Goal: Task Accomplishment & Management: Manage account settings

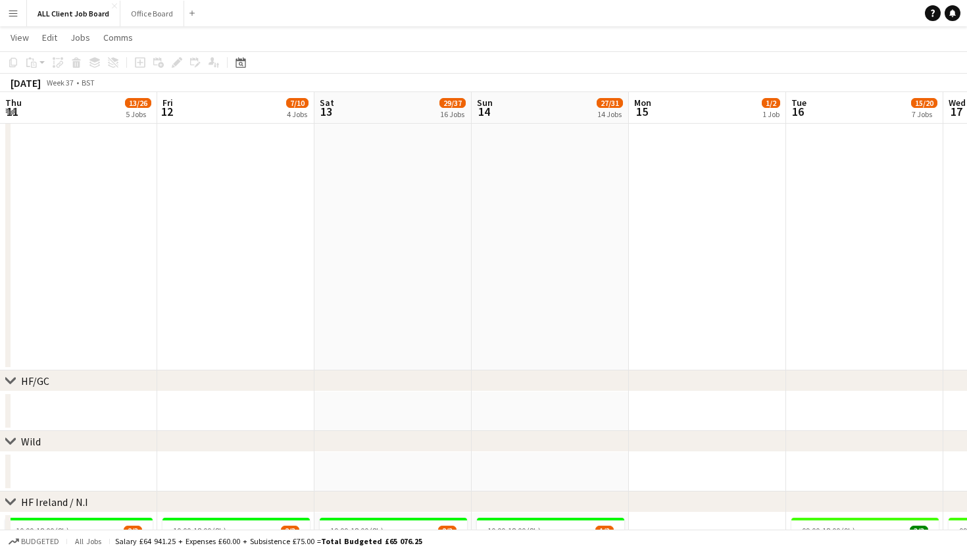
scroll to position [0, 627]
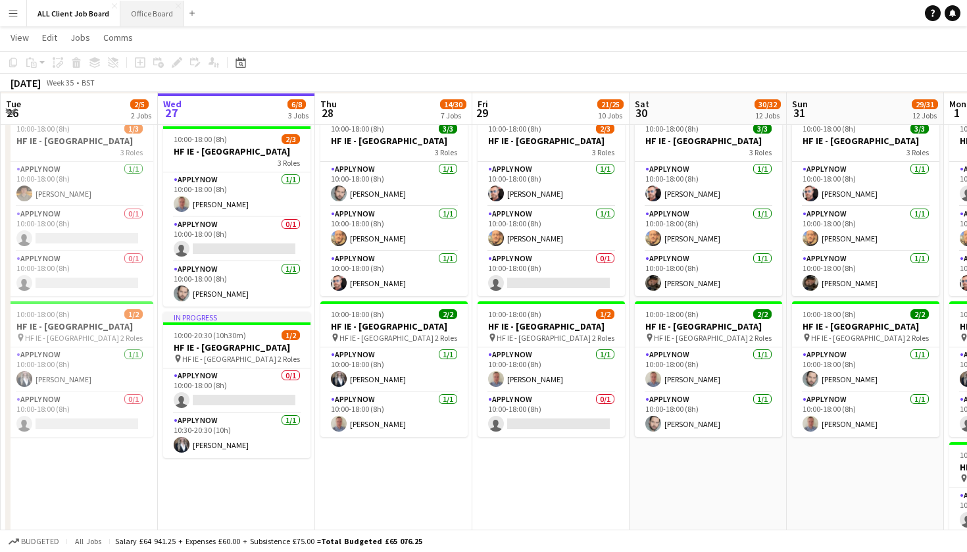
scroll to position [3184, 0]
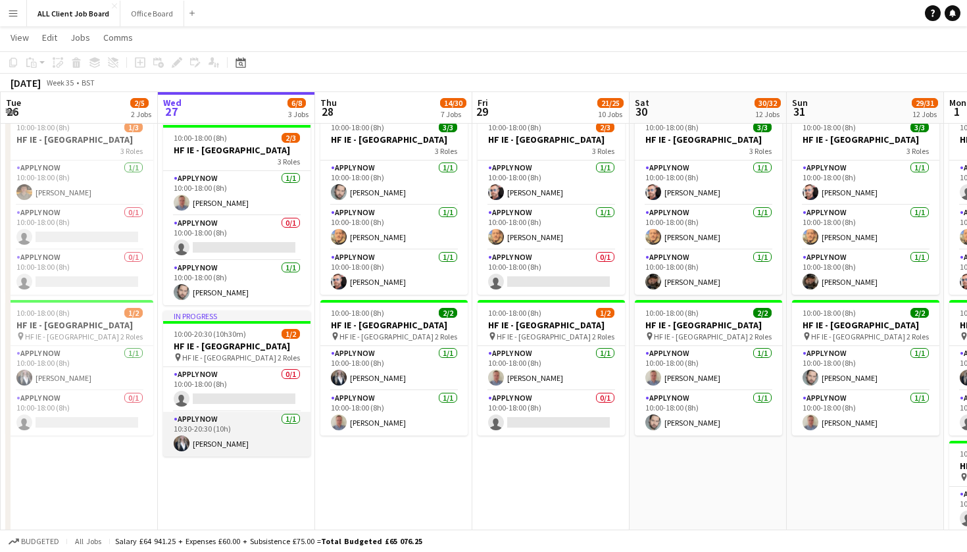
click at [220, 442] on app-card-role "APPLY NOW 1/1 10:30-20:30 (10h) Heather Lynn" at bounding box center [236, 434] width 147 height 45
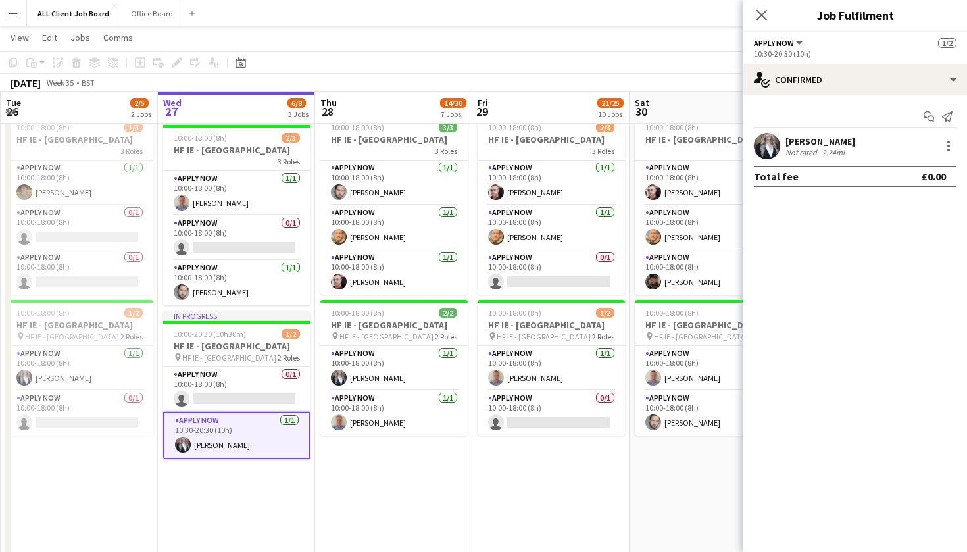
click at [867, 144] on div "Heather Lynn Not rated 2.24mi" at bounding box center [856, 146] width 224 height 26
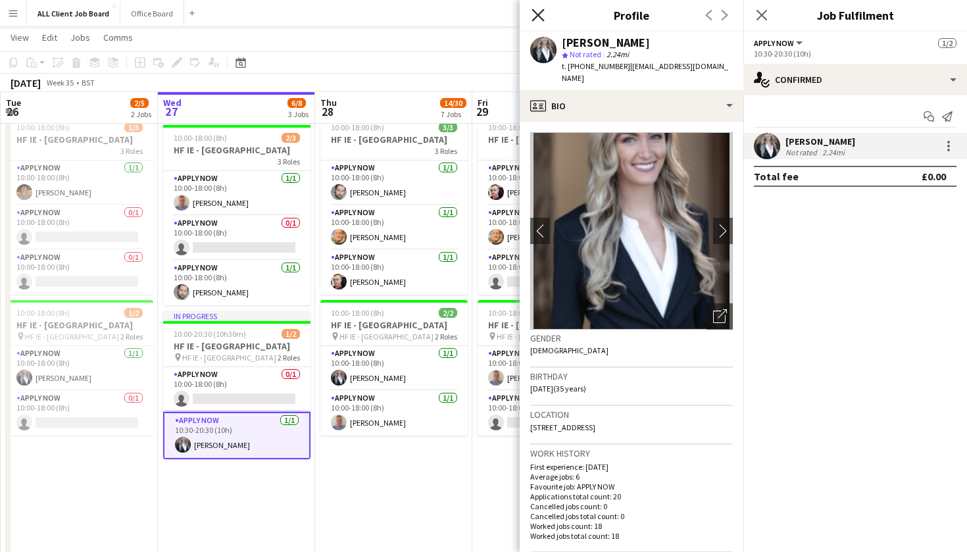
click at [536, 17] on icon at bounding box center [538, 15] width 13 height 13
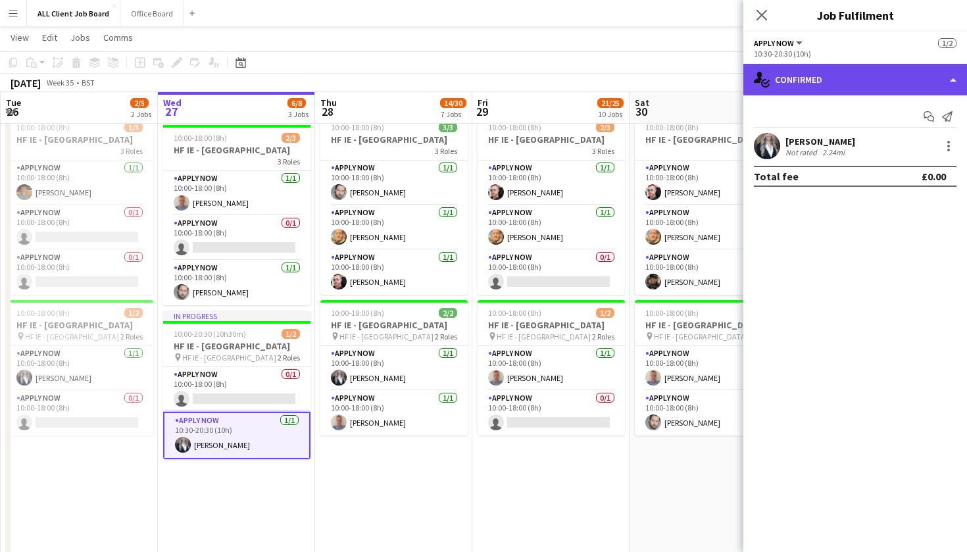
click at [839, 78] on div "single-neutral-actions-check-2 Confirmed" at bounding box center [856, 80] width 224 height 32
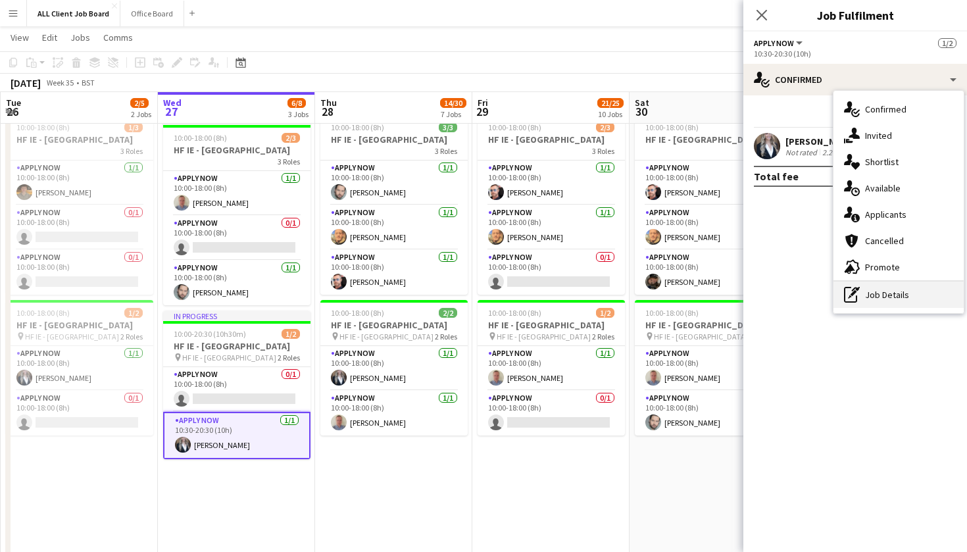
click at [899, 300] on div "pen-write Job Details" at bounding box center [899, 295] width 130 height 26
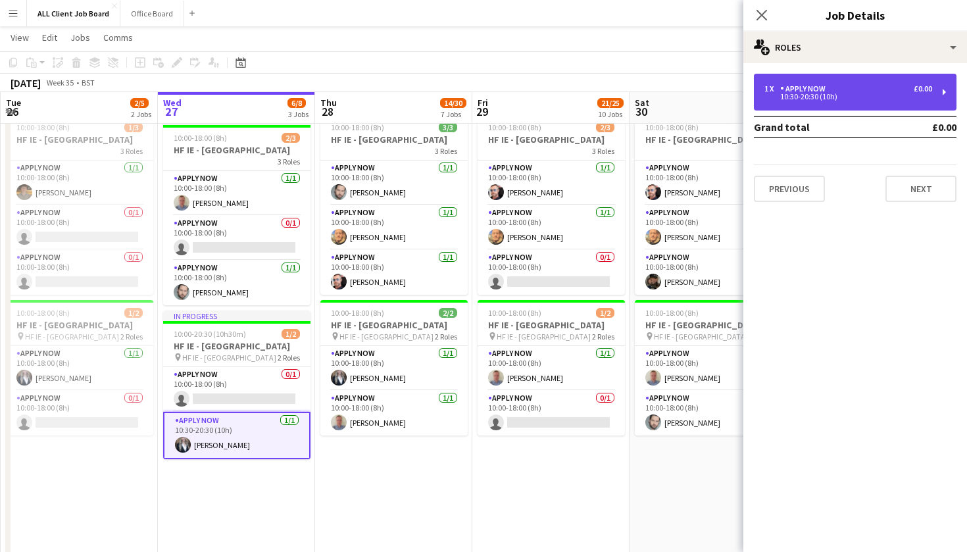
click at [838, 96] on div "10:30-20:30 (10h)" at bounding box center [849, 96] width 168 height 7
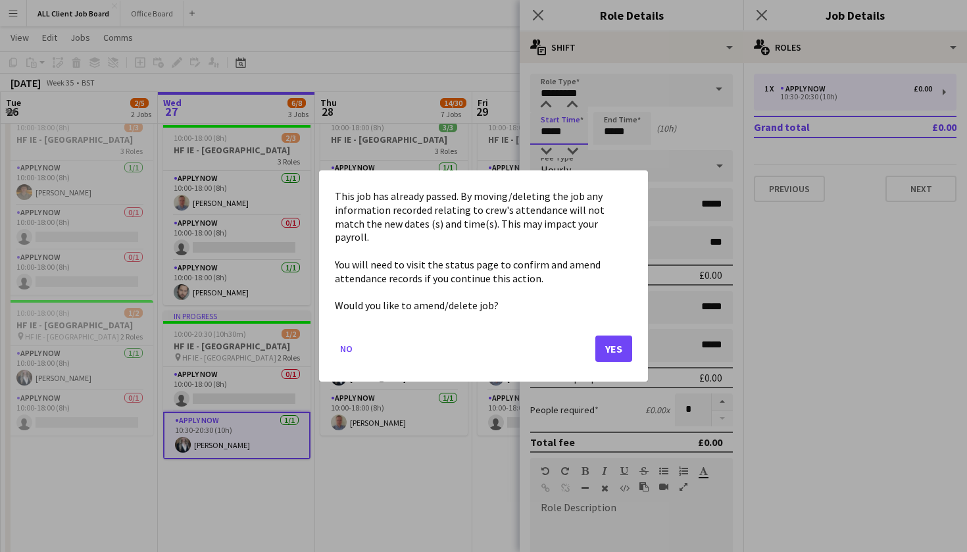
click at [604, 337] on button "Yes" at bounding box center [613, 349] width 37 height 26
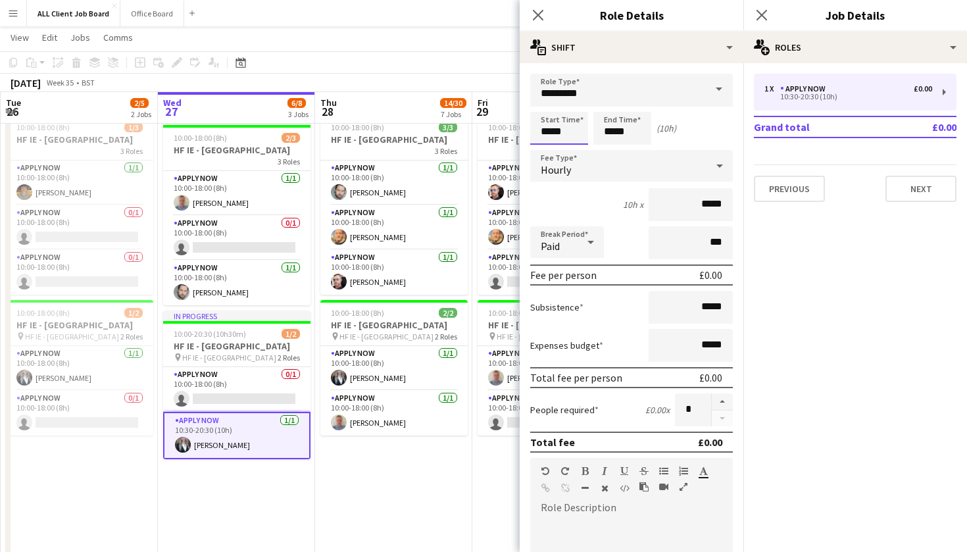
scroll to position [3184, 0]
click at [547, 102] on div at bounding box center [546, 105] width 26 height 13
type input "*****"
click at [547, 102] on div at bounding box center [546, 105] width 26 height 13
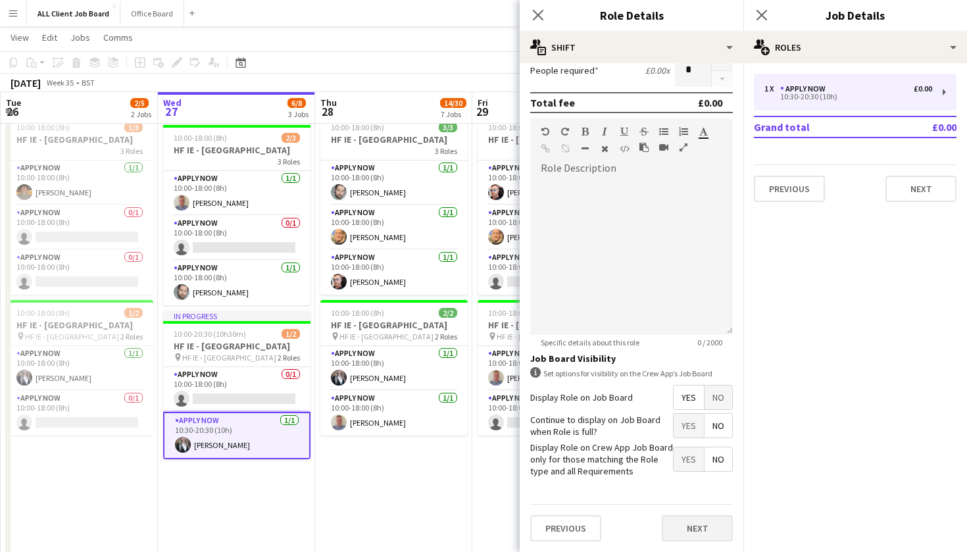
scroll to position [339, 0]
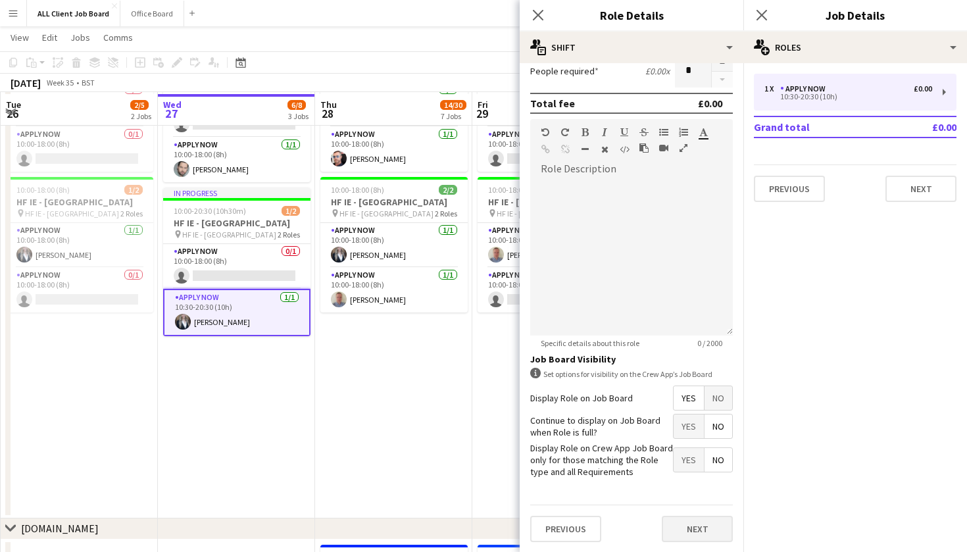
click at [697, 524] on button "Next" at bounding box center [697, 529] width 71 height 26
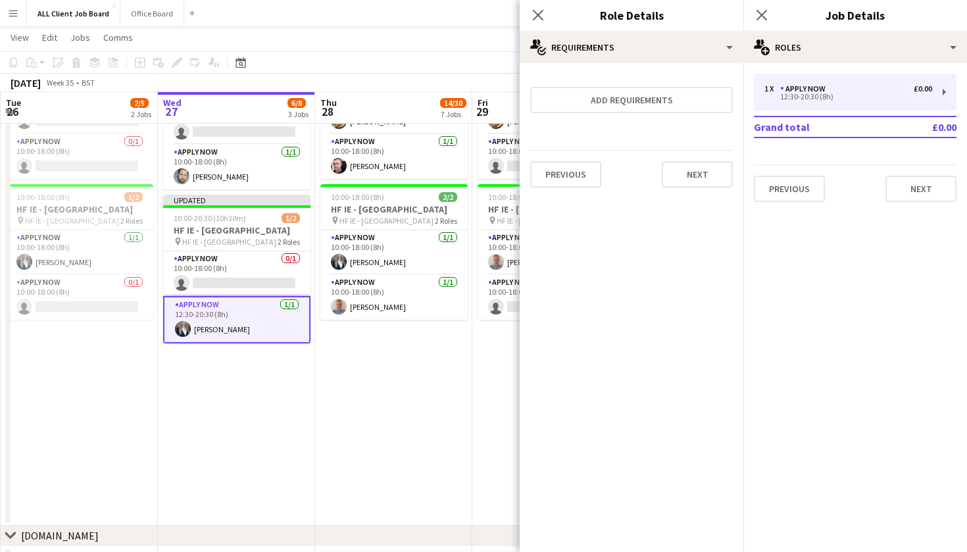
scroll to position [3299, 1]
click at [704, 180] on button "Next" at bounding box center [697, 174] width 71 height 26
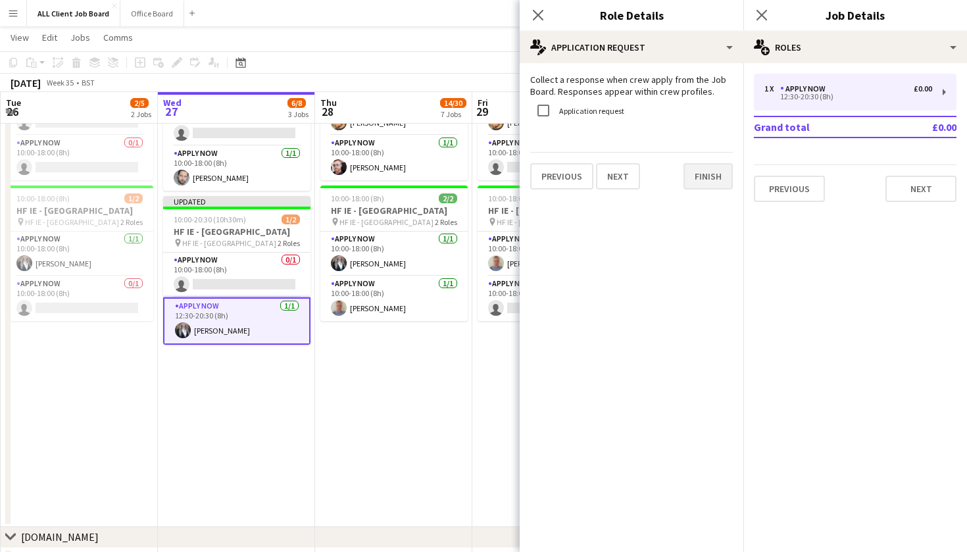
click at [704, 180] on button "Finish" at bounding box center [708, 176] width 49 height 26
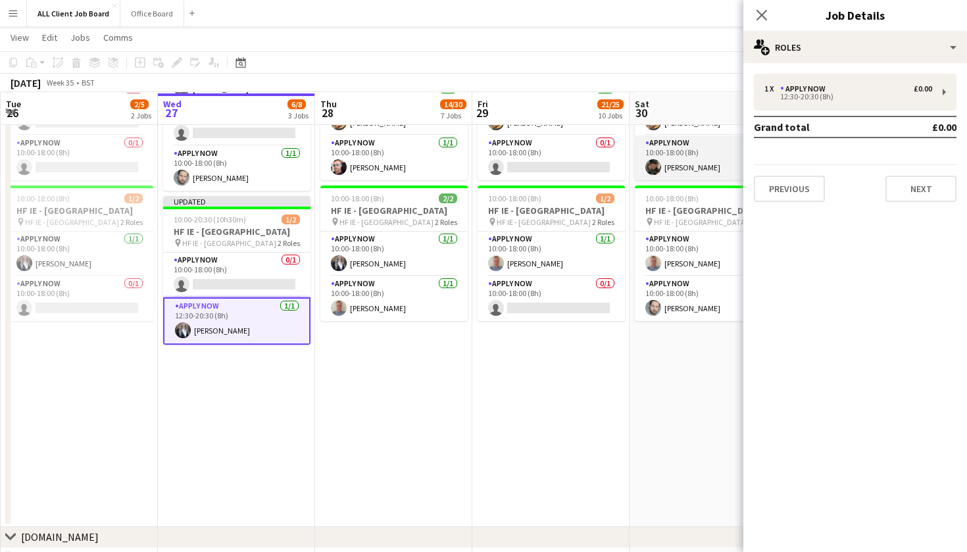
scroll to position [3300, 1]
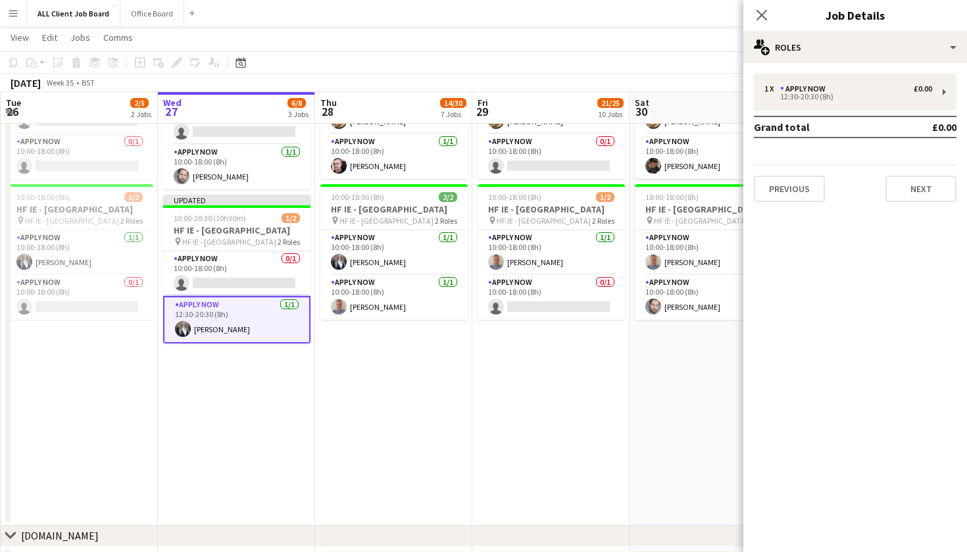
drag, startPoint x: 765, startPoint y: 11, endPoint x: 763, endPoint y: 18, distance: 8.3
click at [765, 10] on icon "Close pop-in" at bounding box center [762, 15] width 11 height 11
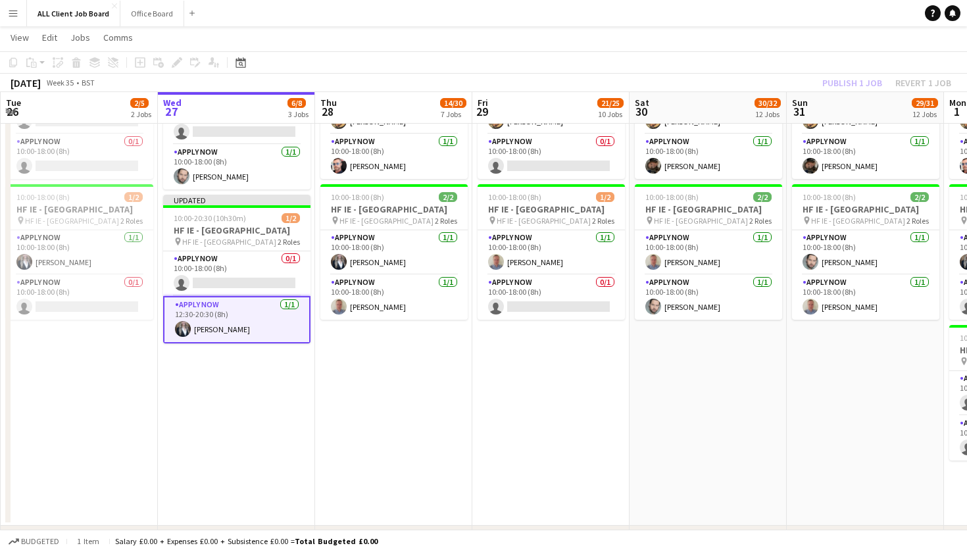
click at [732, 59] on app-toolbar "Copy Paste Paste Command V Paste with crew Command Shift V Paste linked Job Del…" at bounding box center [483, 62] width 967 height 22
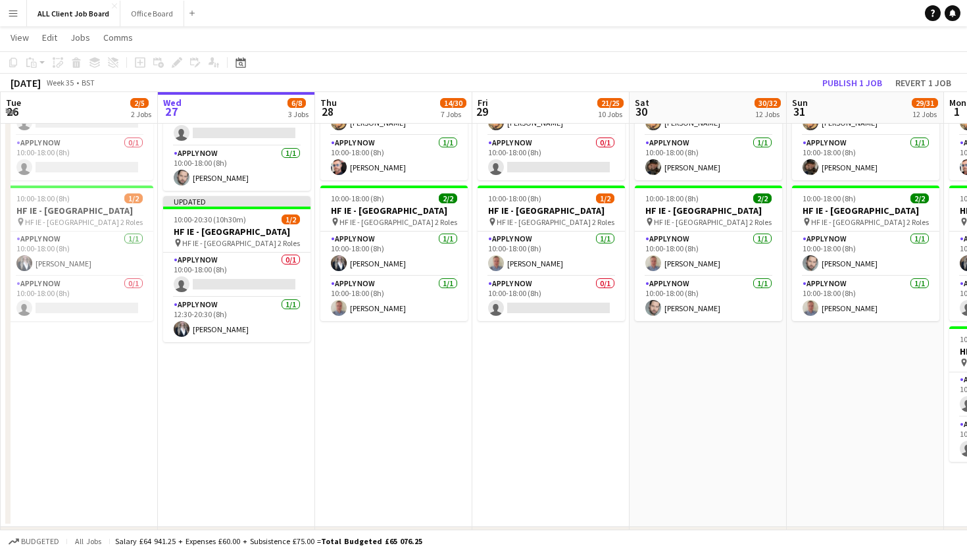
click at [837, 76] on button "Publish 1 job" at bounding box center [852, 82] width 70 height 17
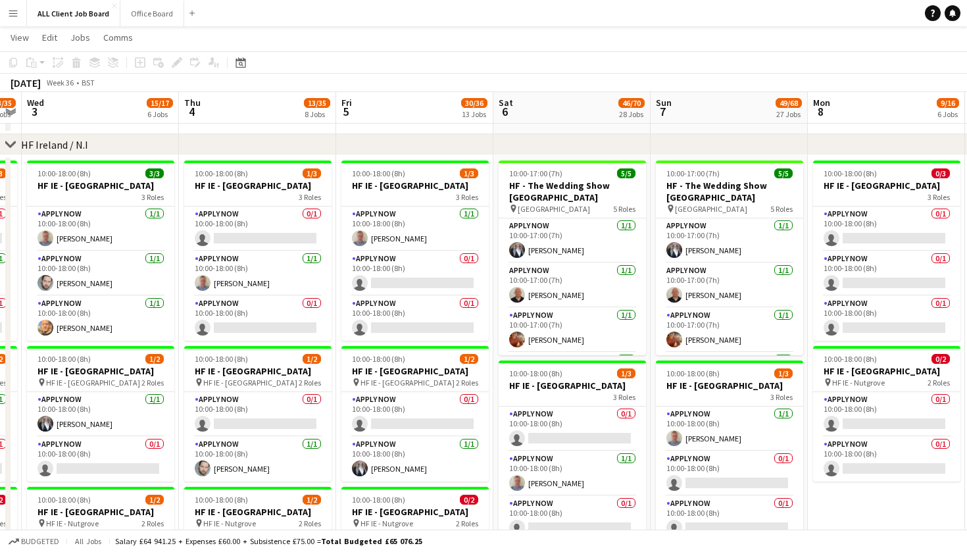
scroll to position [0, 292]
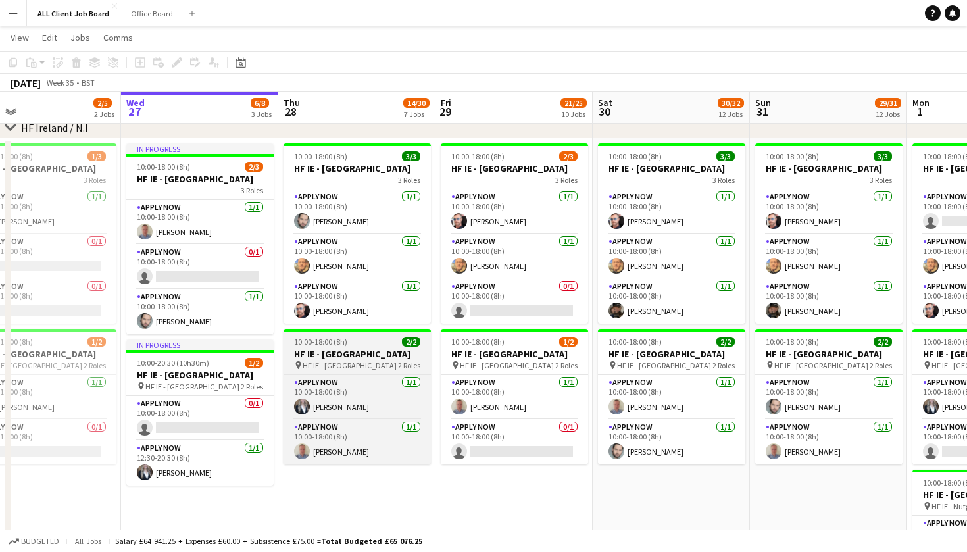
scroll to position [0, 350]
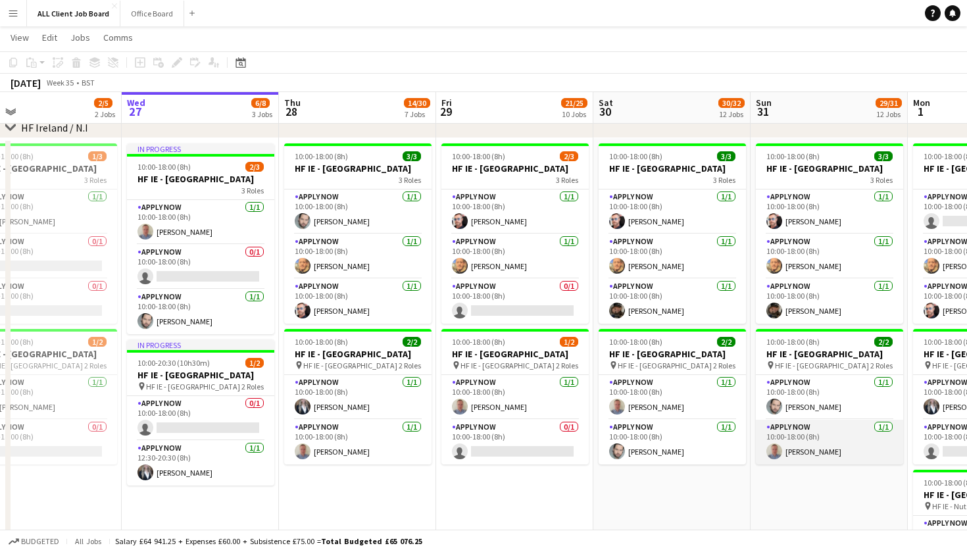
click at [844, 465] on app-card-role "APPLY NOW 1/1 10:00-18:00 (8h) Marc Berwick" at bounding box center [829, 442] width 147 height 45
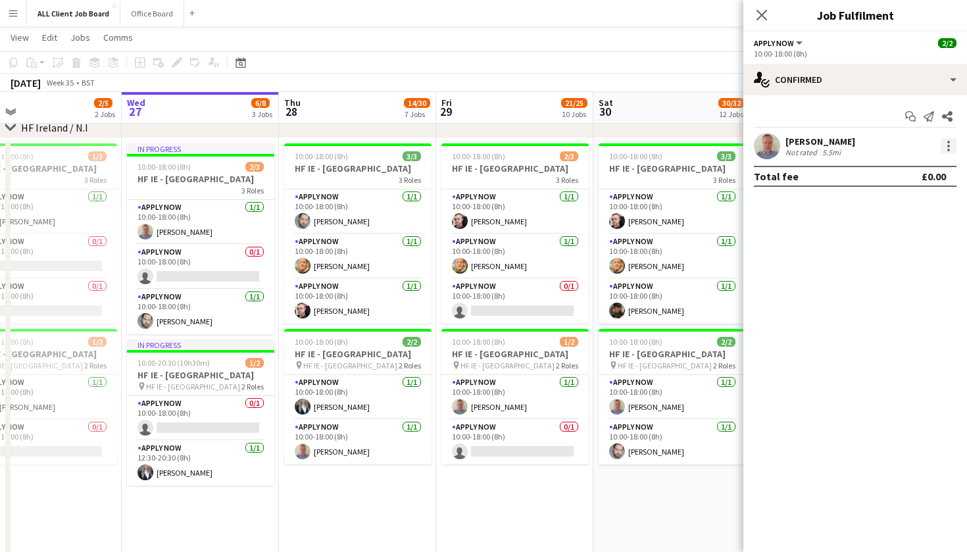
click at [945, 143] on div at bounding box center [949, 146] width 16 height 16
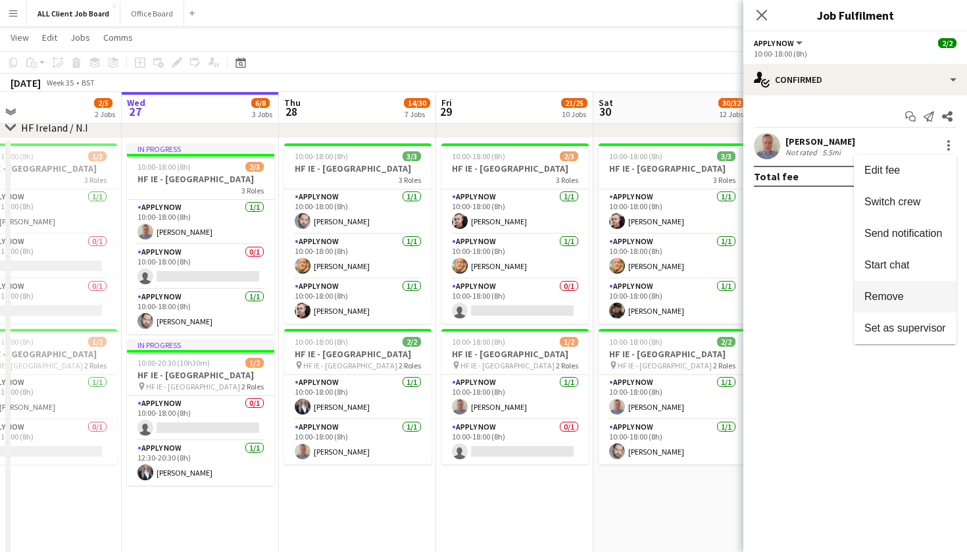
click at [906, 302] on span "Remove" at bounding box center [906, 297] width 82 height 12
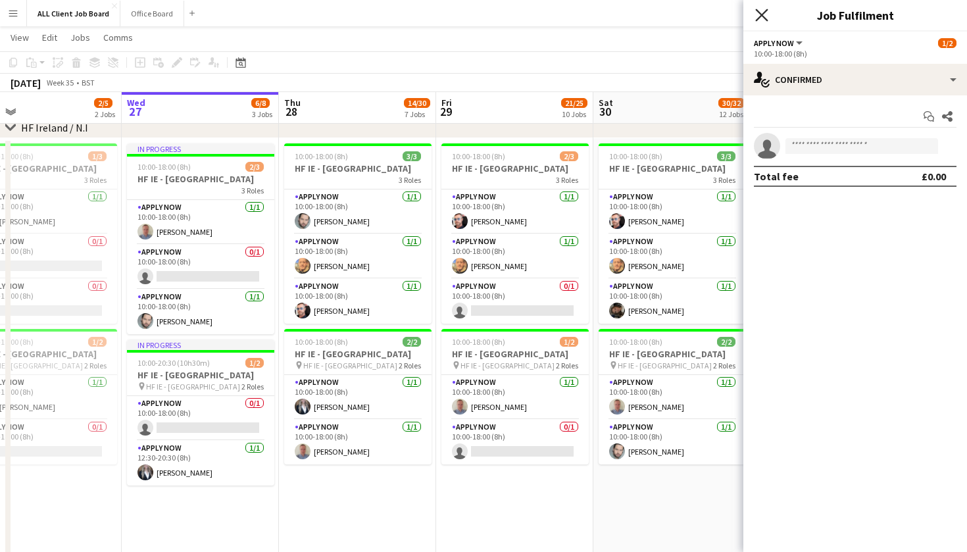
click at [765, 18] on icon at bounding box center [761, 15] width 13 height 13
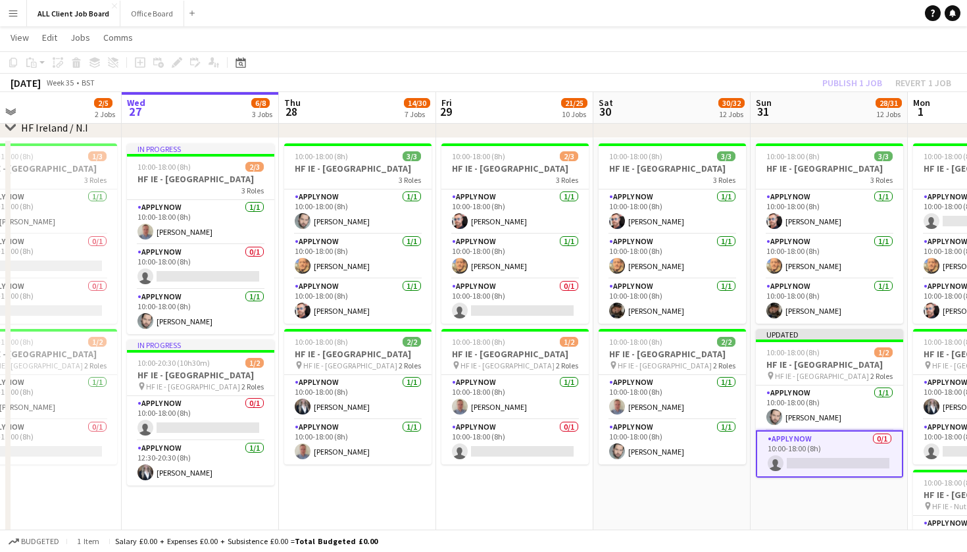
click at [794, 38] on app-page-menu "View Day view expanded Day view collapsed Month view Date picker Jump to today …" at bounding box center [483, 38] width 967 height 25
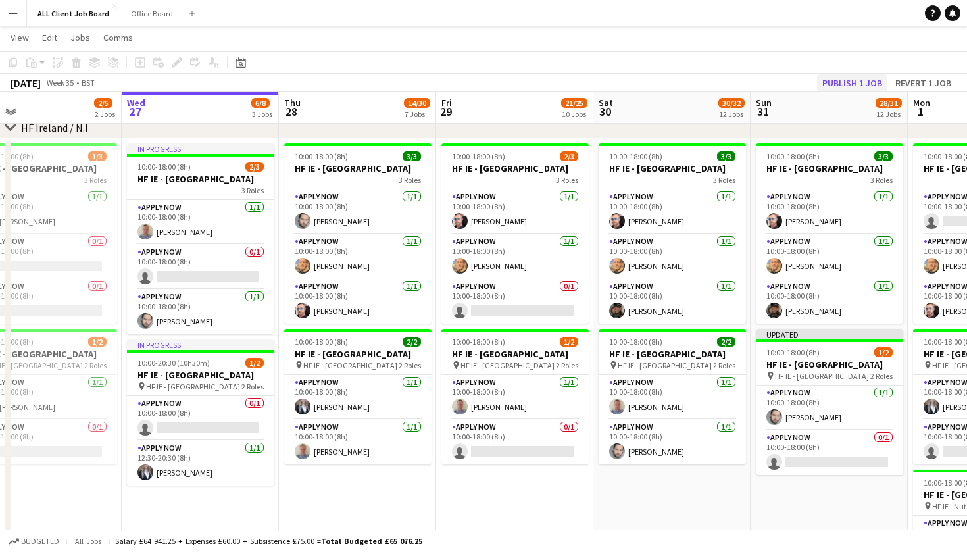
click at [840, 80] on button "Publish 1 job" at bounding box center [852, 82] width 70 height 17
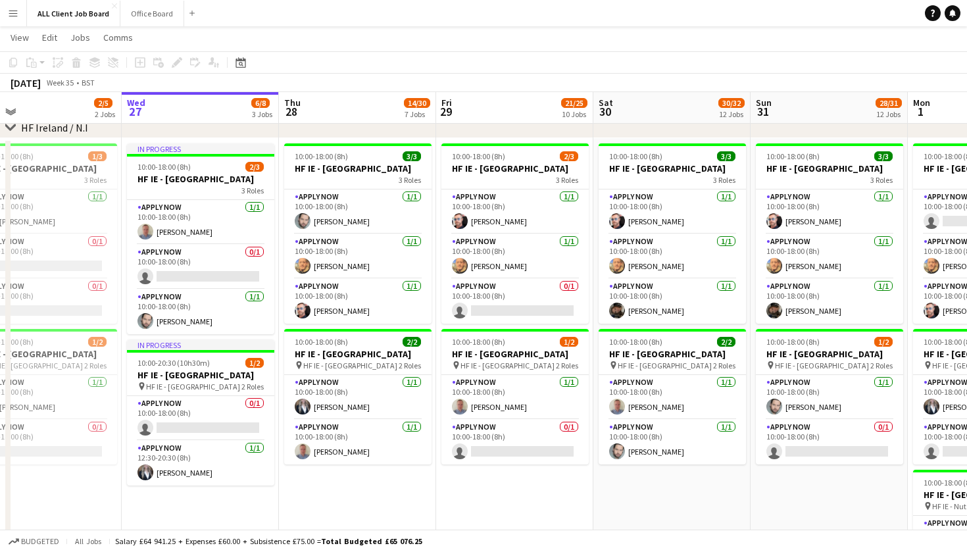
click at [732, 24] on app-navbar "Menu Boards Boards Boards All jobs Status Workforce Workforce My Workforce Recr…" at bounding box center [483, 13] width 967 height 26
